Goal: Task Accomplishment & Management: Manage account settings

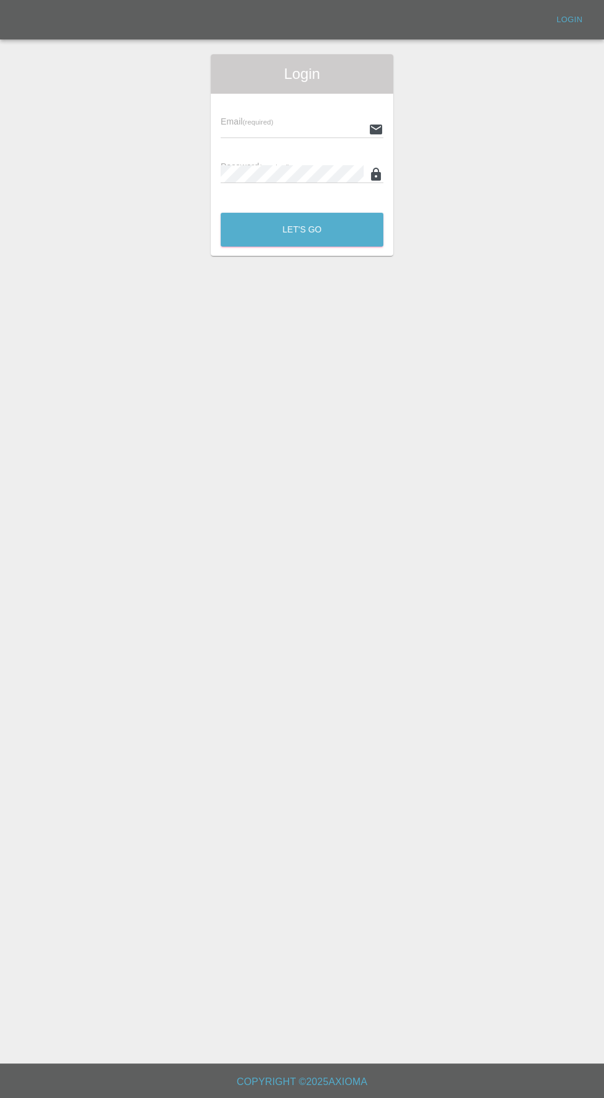
click at [279, 129] on input "text" at bounding box center [292, 129] width 143 height 18
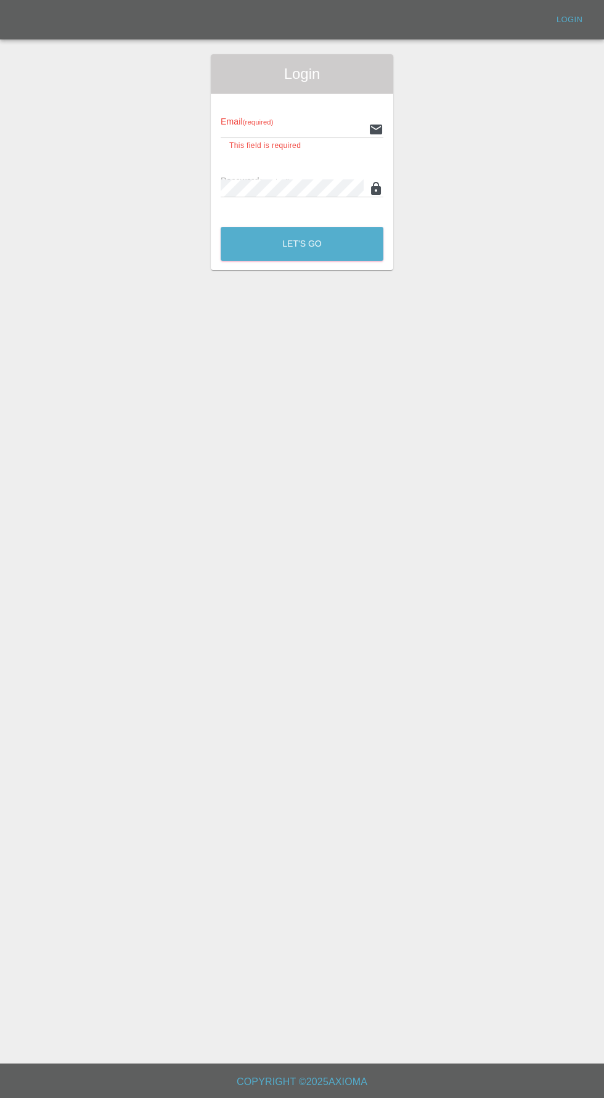
type input "[EMAIL_ADDRESS][DOMAIN_NAME]"
click at [221, 227] on button "Let's Go" at bounding box center [302, 244] width 163 height 34
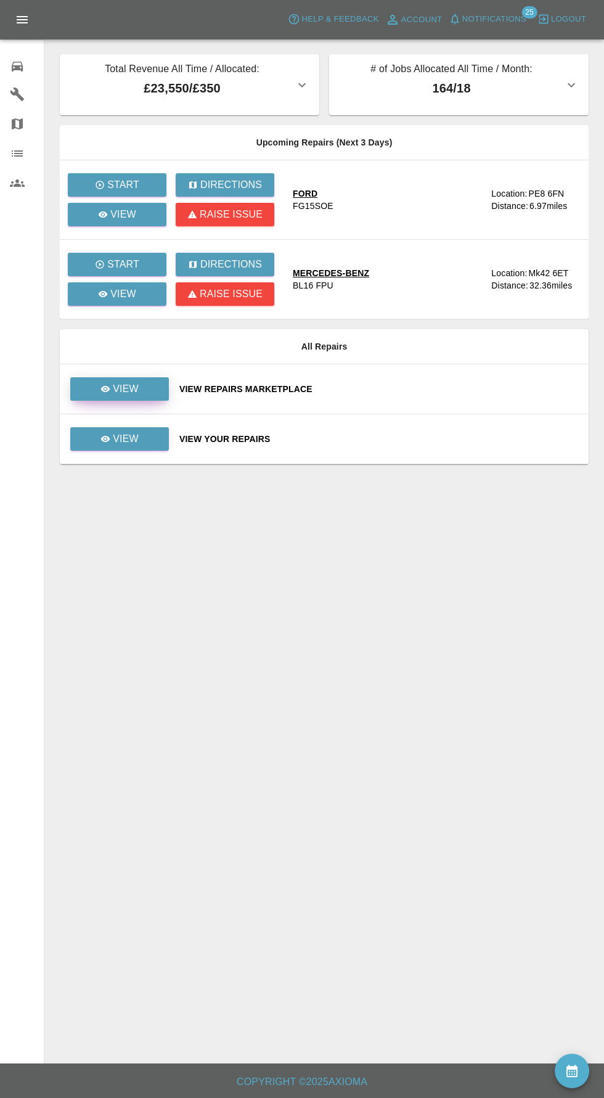
click at [133, 395] on p "View" at bounding box center [126, 389] width 26 height 15
click at [150, 448] on link "View" at bounding box center [119, 438] width 99 height 23
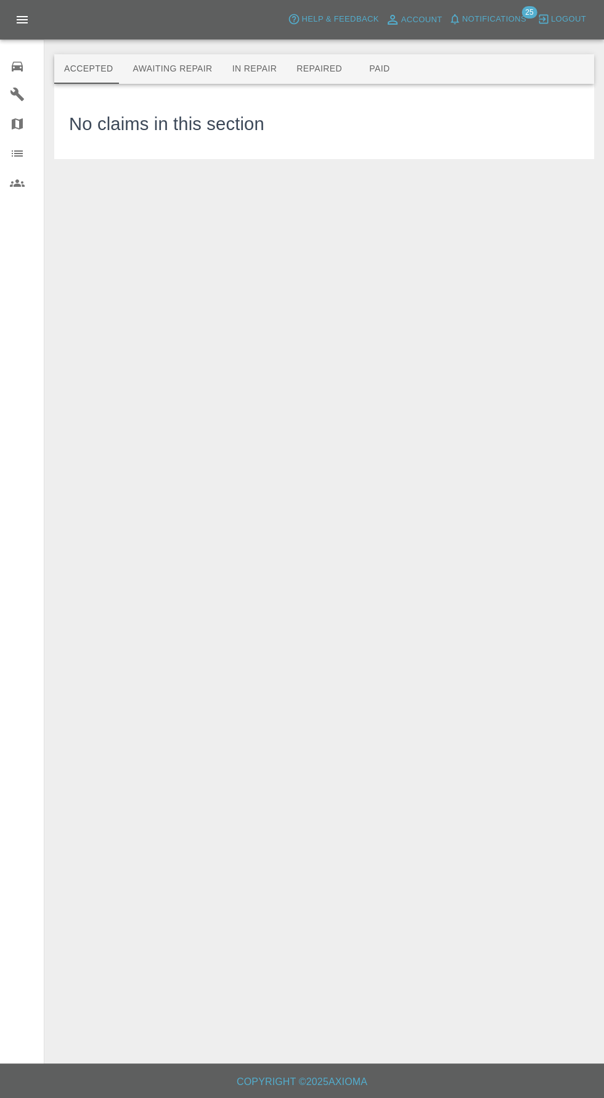
click at [179, 69] on button "Awaiting Repair" at bounding box center [172, 69] width 99 height 30
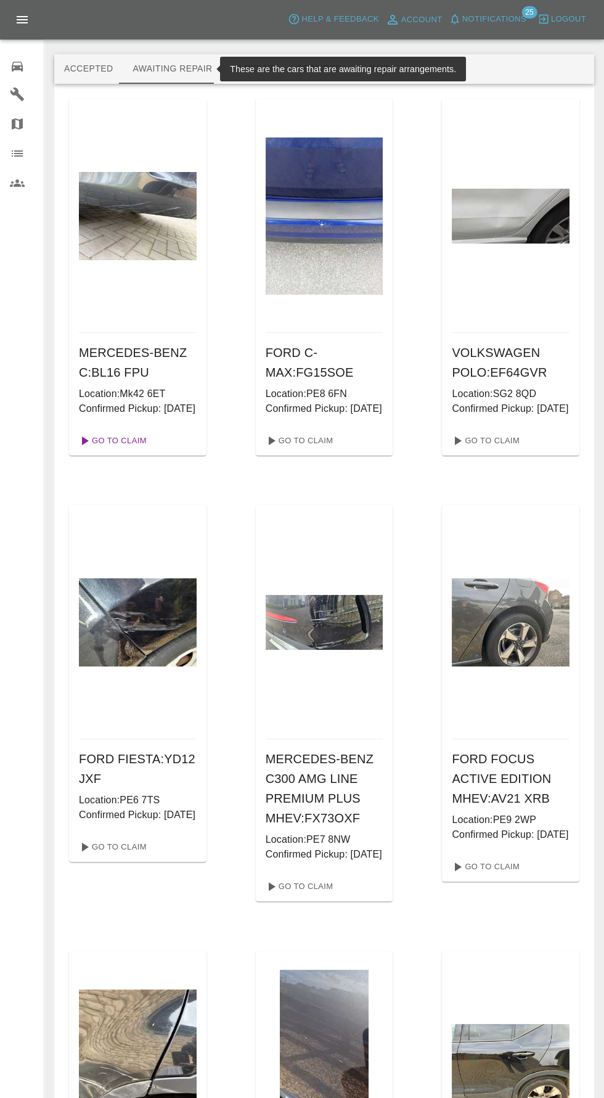
click at [121, 451] on link "Go To Claim" at bounding box center [112, 441] width 76 height 20
